Goal: Task Accomplishment & Management: Use online tool/utility

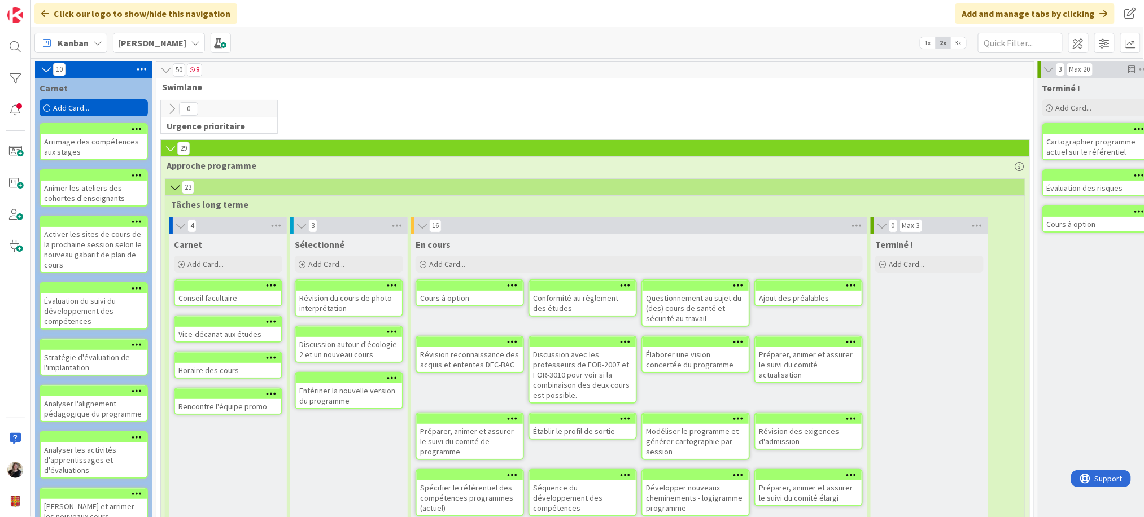
scroll to position [641, 0]
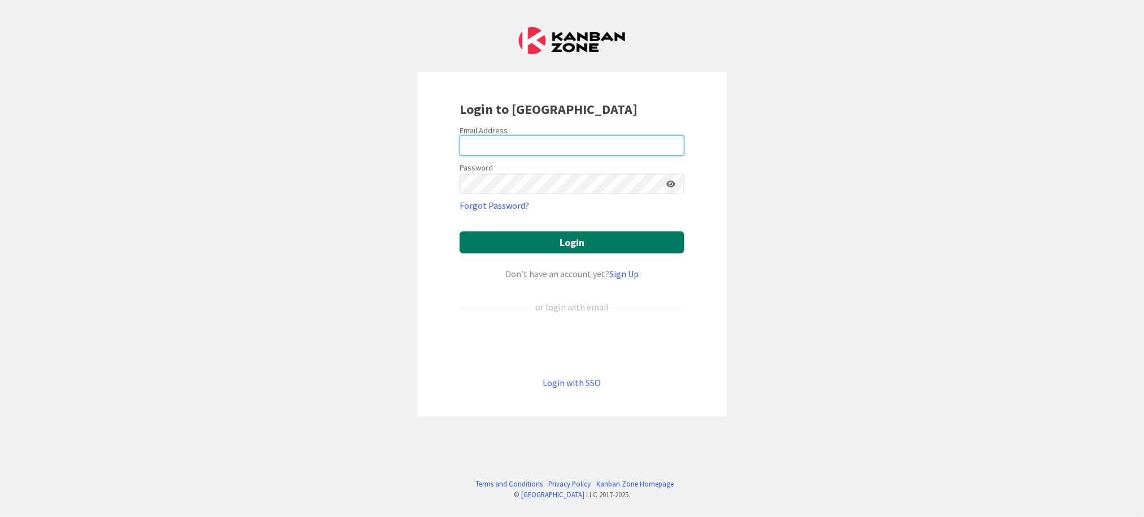
type input "[EMAIL_ADDRESS][DOMAIN_NAME]"
click at [554, 233] on button "Login" at bounding box center [572, 242] width 225 height 22
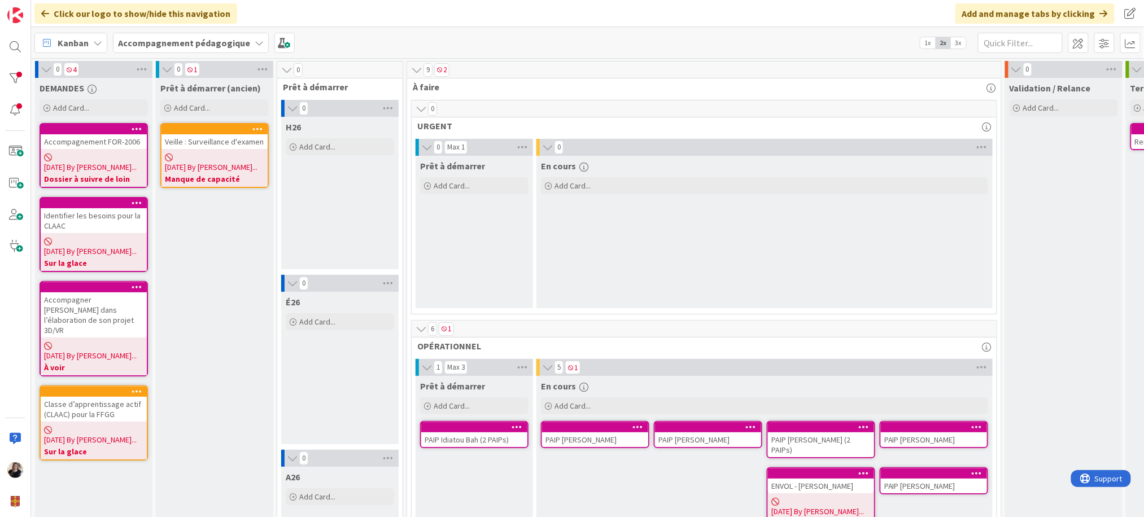
click at [421, 104] on icon at bounding box center [421, 108] width 12 height 11
